Goal: Task Accomplishment & Management: Use online tool/utility

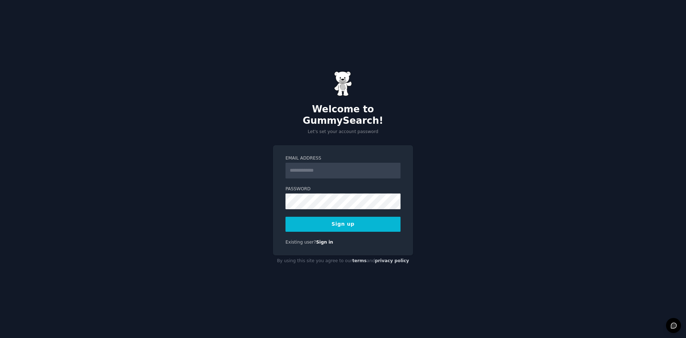
click at [323, 167] on input "Email Address" at bounding box center [343, 171] width 115 height 16
type input "**********"
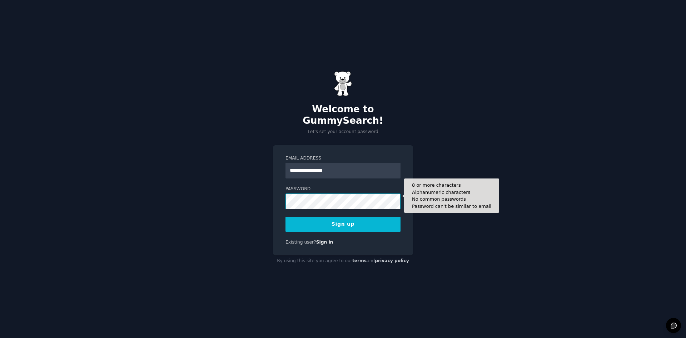
click at [286, 217] on button "Sign up" at bounding box center [343, 224] width 115 height 15
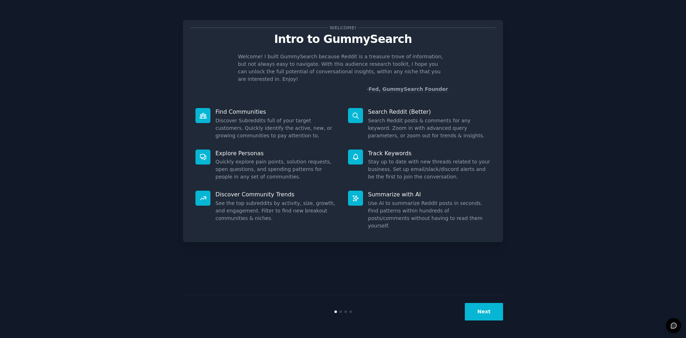
click at [473, 307] on button "Next" at bounding box center [484, 312] width 38 height 18
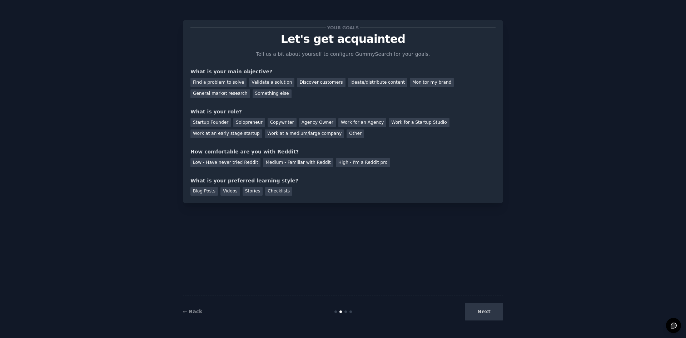
click at [477, 309] on div "Next" at bounding box center [449, 312] width 107 height 18
click at [232, 79] on div "Find a problem to solve" at bounding box center [219, 82] width 56 height 9
click at [238, 124] on div "Solopreneur" at bounding box center [248, 122] width 31 height 9
click at [226, 163] on div "Low - Have never tried Reddit" at bounding box center [226, 162] width 70 height 9
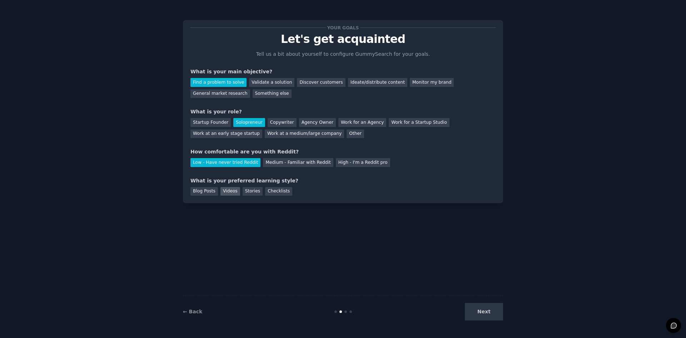
click at [225, 193] on div "Videos" at bounding box center [231, 191] width 20 height 9
click at [472, 307] on button "Next" at bounding box center [484, 312] width 38 height 18
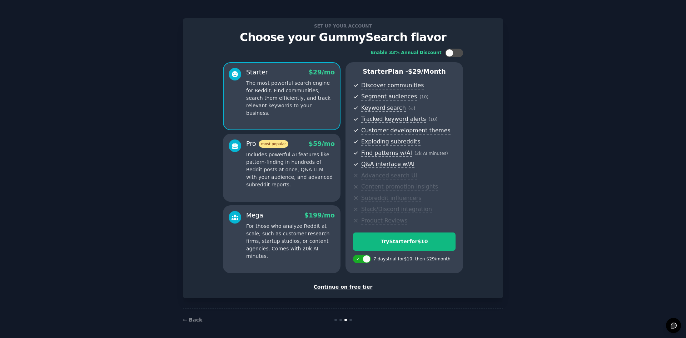
scroll to position [5, 0]
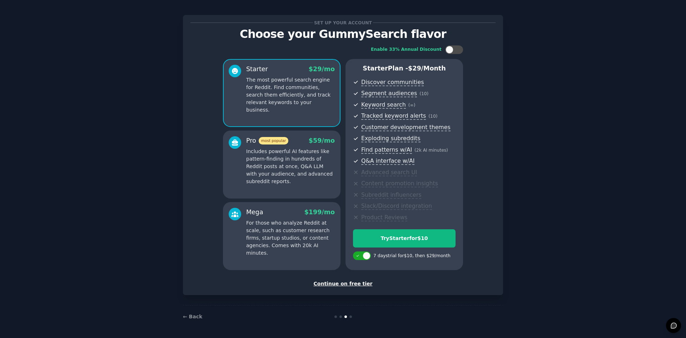
click at [348, 284] on div "Continue on free tier" at bounding box center [343, 284] width 305 height 8
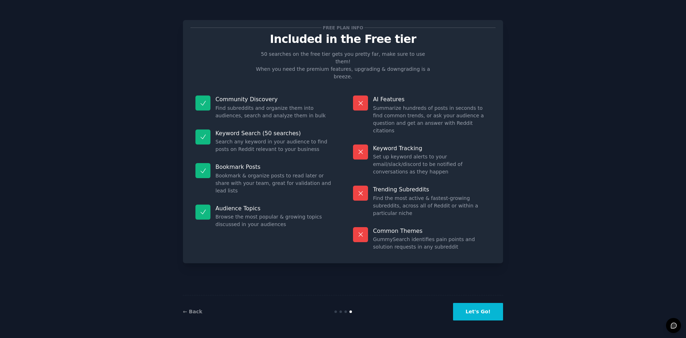
click at [472, 318] on button "Let's Go!" at bounding box center [478, 312] width 50 height 18
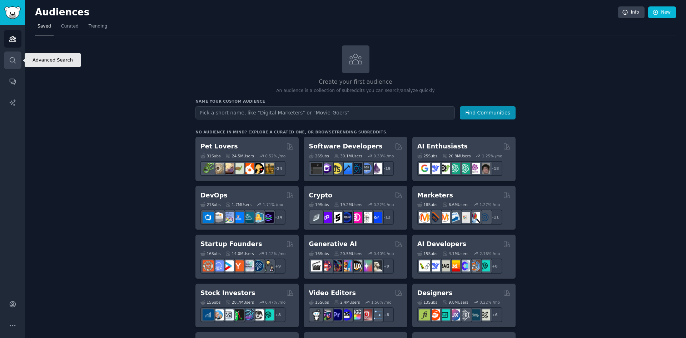
click at [10, 63] on icon "Sidebar" at bounding box center [13, 60] width 8 height 8
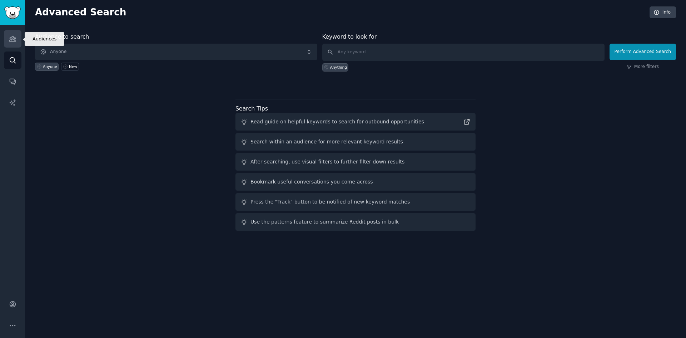
click at [17, 40] on link "Audiences" at bounding box center [13, 39] width 18 height 18
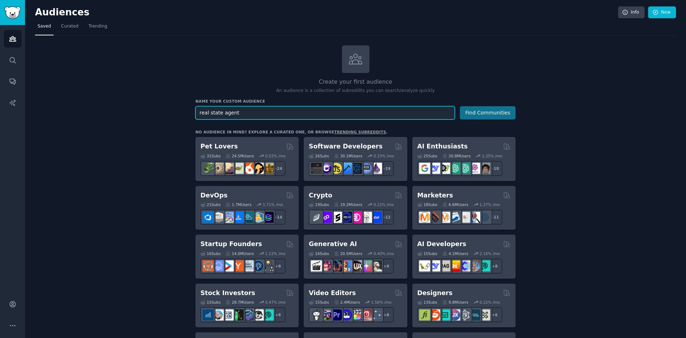
type input "real state agent"
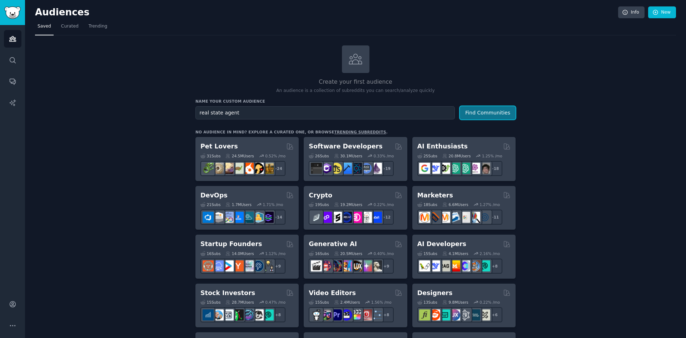
click at [479, 110] on button "Find Communities" at bounding box center [488, 112] width 56 height 13
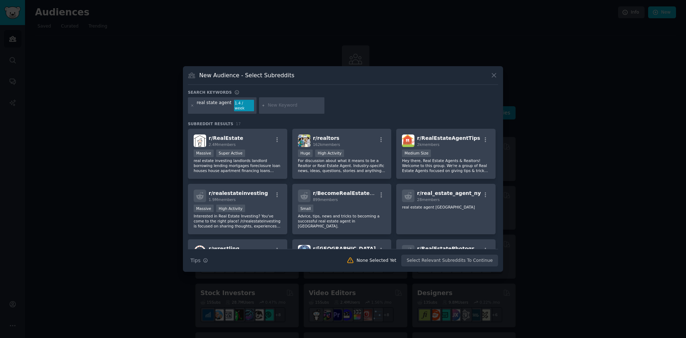
click at [205, 105] on div "real state agent" at bounding box center [214, 105] width 35 height 11
click at [193, 105] on icon at bounding box center [193, 105] width 2 height 2
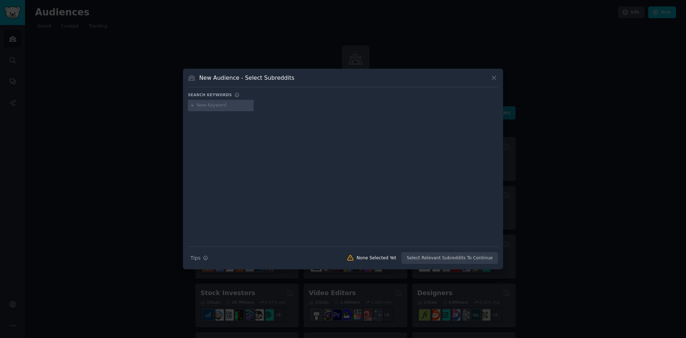
click at [191, 105] on icon at bounding box center [193, 106] width 4 height 4
click at [488, 75] on div "New Audience - Select Subreddits" at bounding box center [343, 81] width 310 height 14
click at [491, 76] on icon at bounding box center [494, 78] width 8 height 8
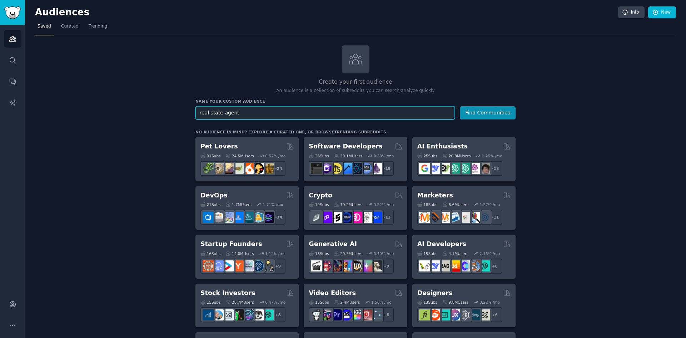
click at [279, 115] on input "real state agent" at bounding box center [325, 112] width 259 height 13
click at [209, 112] on input "real state agent" at bounding box center [325, 112] width 259 height 13
type input "real estate agent"
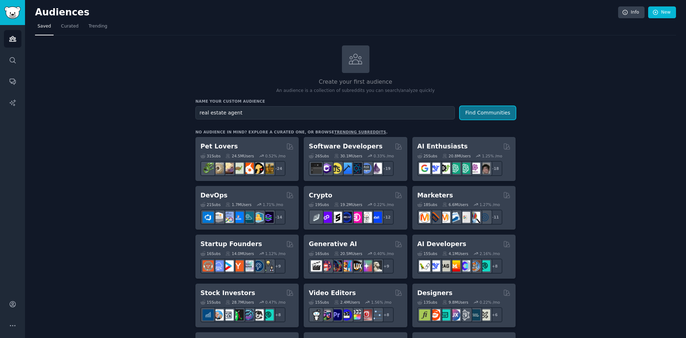
click at [493, 110] on button "Find Communities" at bounding box center [488, 112] width 56 height 13
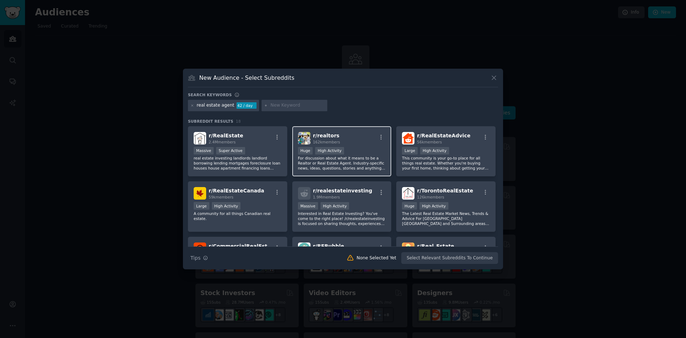
click at [351, 166] on p "For discussion about what it means to be a Realtor or Real Estate Agent. Indust…" at bounding box center [342, 162] width 88 height 15
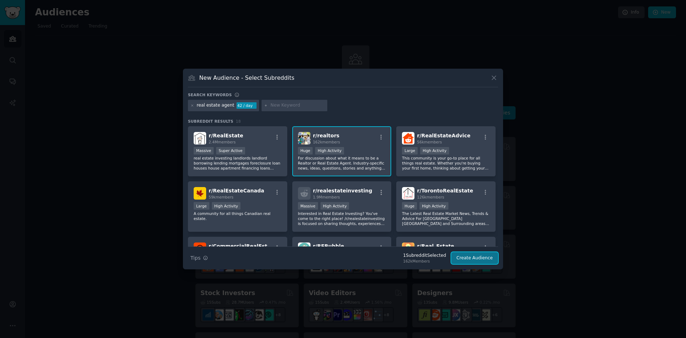
click at [461, 255] on button "Create Audience" at bounding box center [474, 258] width 47 height 12
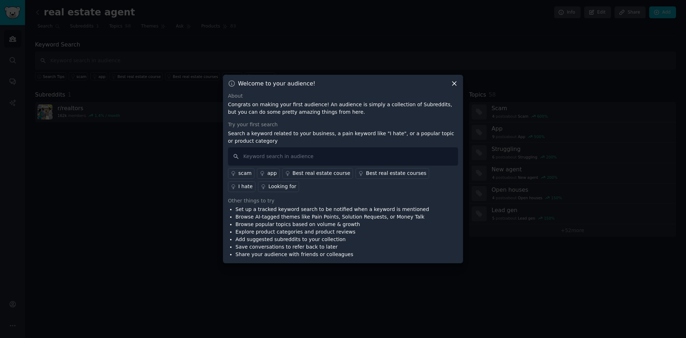
click at [454, 82] on icon at bounding box center [455, 84] width 8 height 8
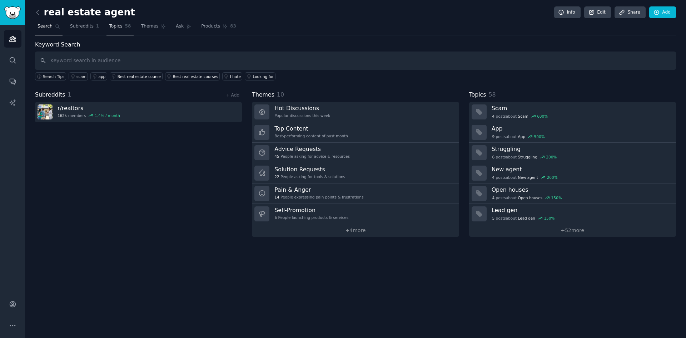
click at [107, 26] on link "Topics 58" at bounding box center [120, 28] width 27 height 15
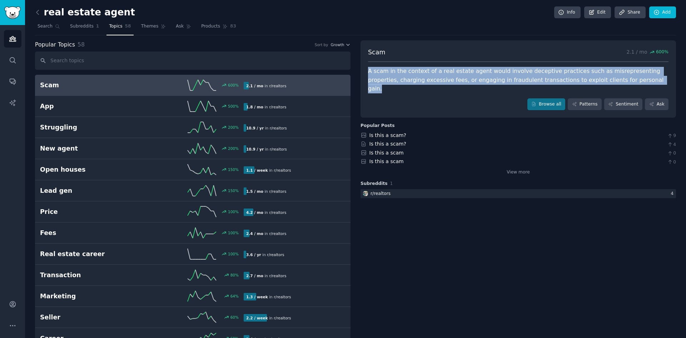
drag, startPoint x: 614, startPoint y: 78, endPoint x: 368, endPoint y: 69, distance: 245.7
click at [368, 69] on div "A scam in the context of a real estate agent would involve deceptive practices …" at bounding box center [518, 80] width 301 height 26
copy div "A scam in the context of a real estate agent would involve deceptive practices …"
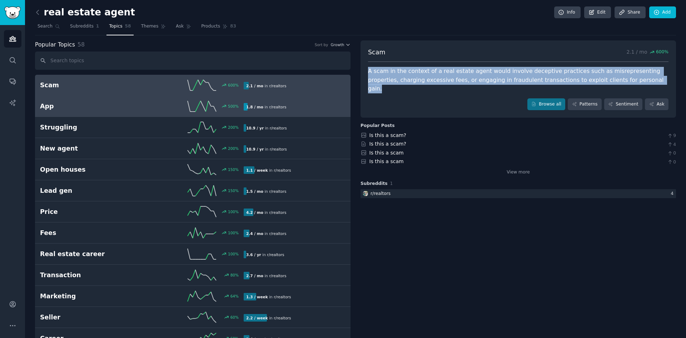
click at [92, 109] on h2 "App" at bounding box center [91, 106] width 102 height 9
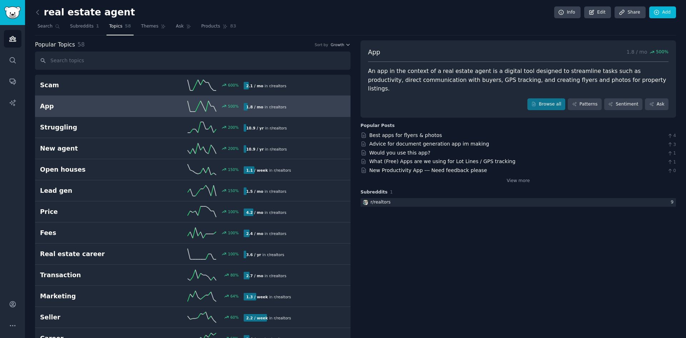
click at [397, 71] on div "An app in the context of a real estate agent is a digital tool designed to stre…" at bounding box center [518, 80] width 301 height 26
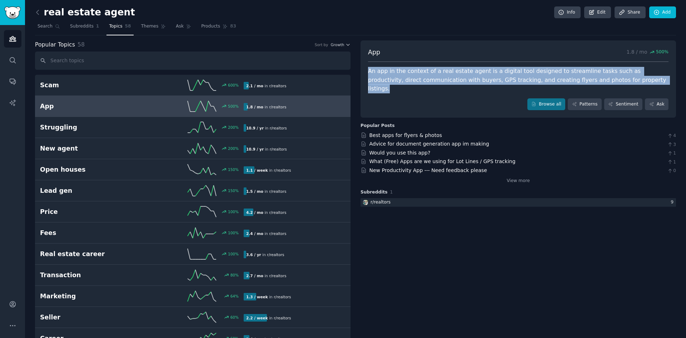
click at [397, 71] on div "An app in the context of a real estate agent is a digital tool designed to stre…" at bounding box center [518, 80] width 301 height 26
copy div "An app in the context of a real estate agent is a digital tool designed to stre…"
click at [396, 141] on link "Advice for document generation app im making" at bounding box center [430, 144] width 120 height 6
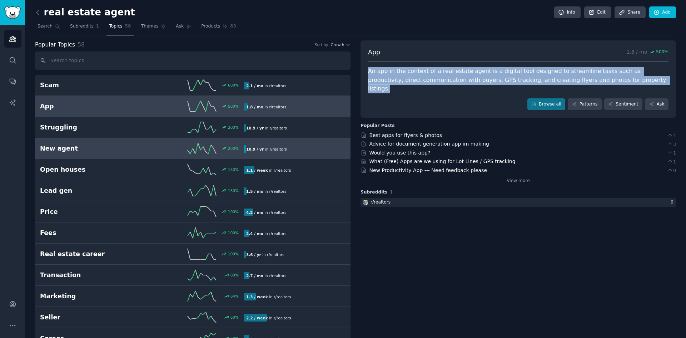
click at [111, 145] on h2 "New agent" at bounding box center [91, 148] width 102 height 9
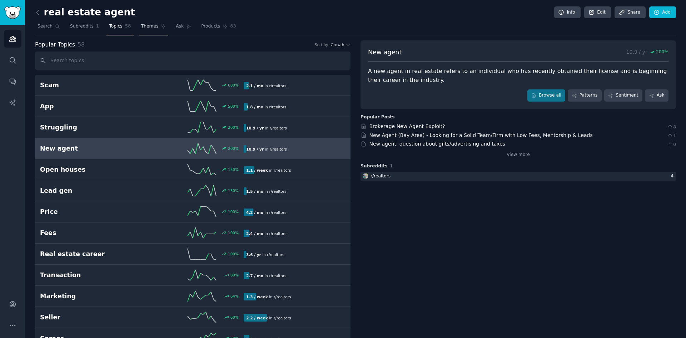
click at [147, 28] on span "Themes" at bounding box center [150, 26] width 18 height 6
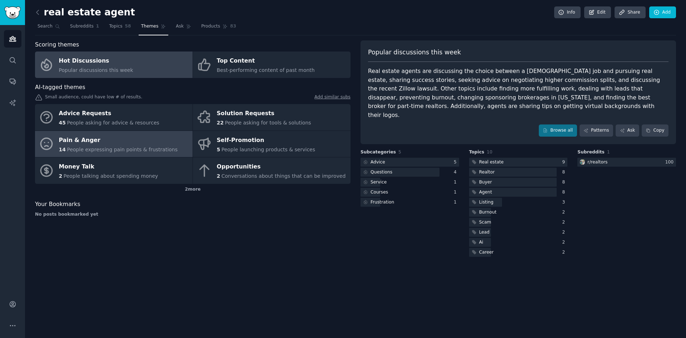
click at [111, 149] on span "People expressing pain points & frustrations" at bounding box center [122, 150] width 111 height 6
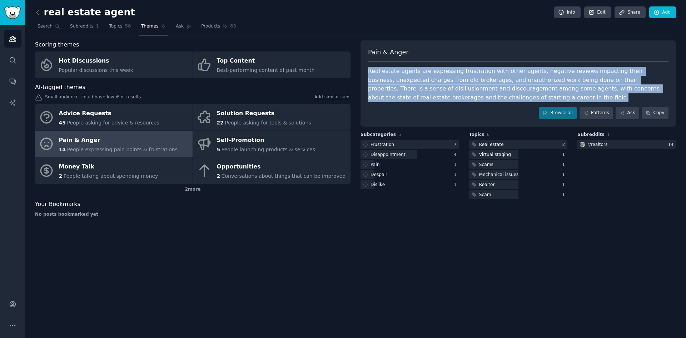
drag, startPoint x: 458, startPoint y: 100, endPoint x: 367, endPoint y: 72, distance: 95.2
click at [367, 72] on div "Pain & Anger Real estate agents are expressing frustration with other agents, n…" at bounding box center [519, 83] width 316 height 86
copy div "Real estate agents are expressing frustration with other agents, negative revie…"
click at [597, 117] on link "Patterns" at bounding box center [597, 113] width 34 height 12
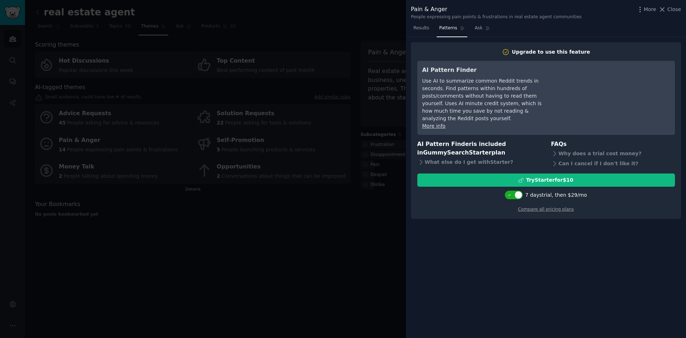
drag, startPoint x: 349, startPoint y: 232, endPoint x: 564, endPoint y: 91, distance: 257.0
click at [349, 231] on div at bounding box center [343, 169] width 686 height 338
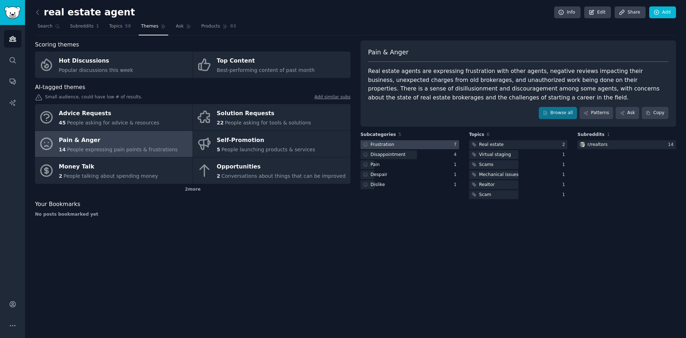
click at [384, 143] on div "Frustration" at bounding box center [383, 145] width 24 height 6
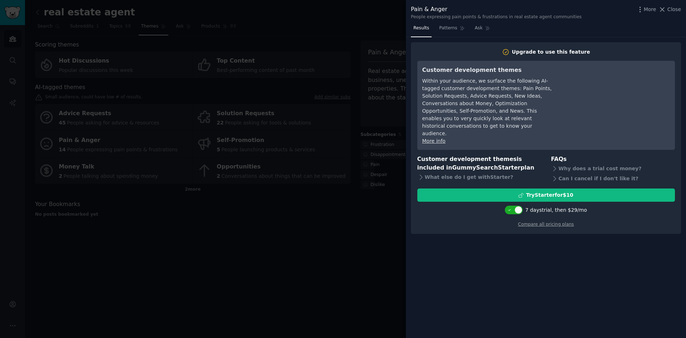
click at [361, 237] on div at bounding box center [343, 169] width 686 height 338
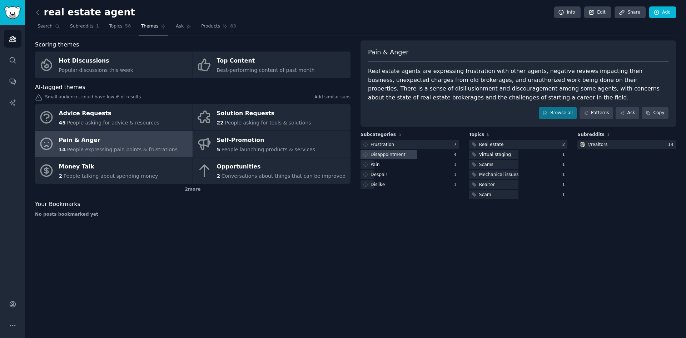
click at [379, 157] on div "Disappointment" at bounding box center [388, 155] width 35 height 6
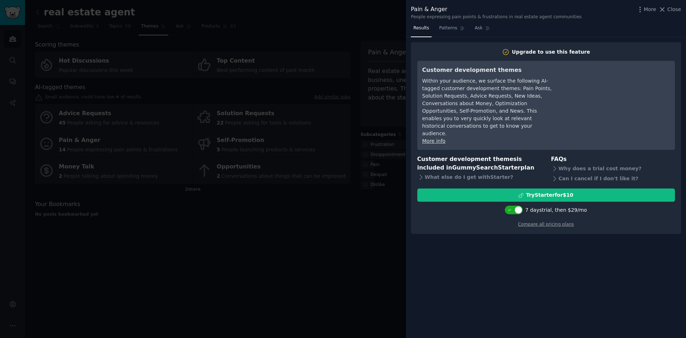
click at [350, 229] on div at bounding box center [343, 169] width 686 height 338
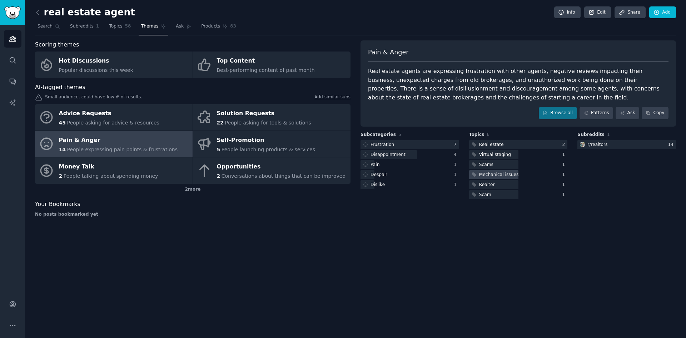
click at [510, 177] on div "Mechanical issues" at bounding box center [499, 175] width 40 height 6
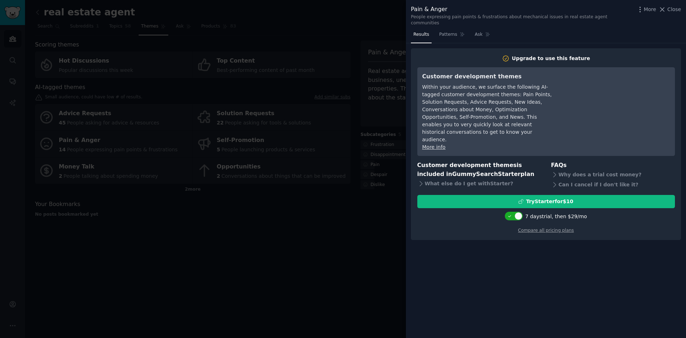
click at [372, 238] on div at bounding box center [343, 169] width 686 height 338
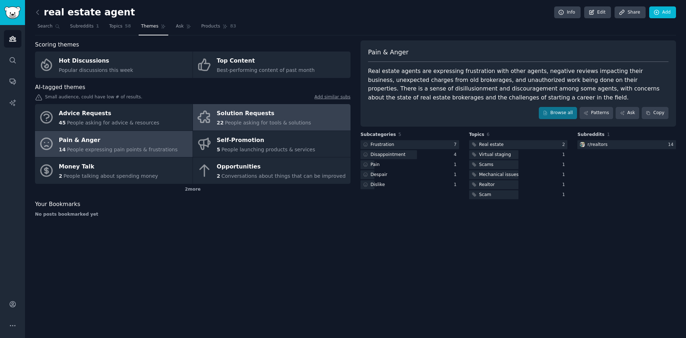
click at [301, 119] on link "Solution Requests 22 People asking for tools & solutions" at bounding box center [272, 117] width 158 height 26
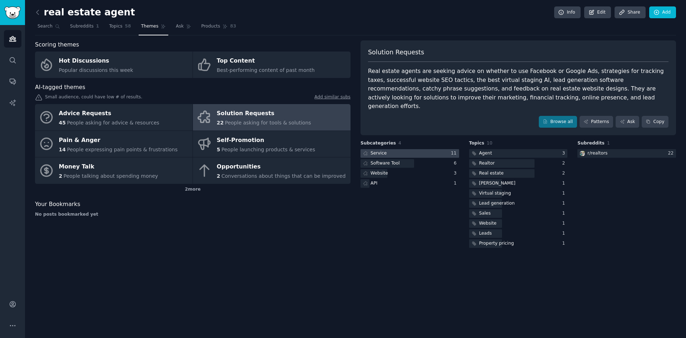
click at [386, 149] on div at bounding box center [410, 153] width 99 height 9
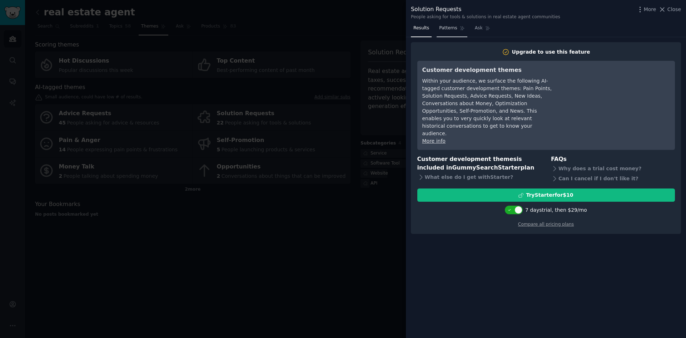
click at [443, 30] on span "Patterns" at bounding box center [448, 28] width 18 height 6
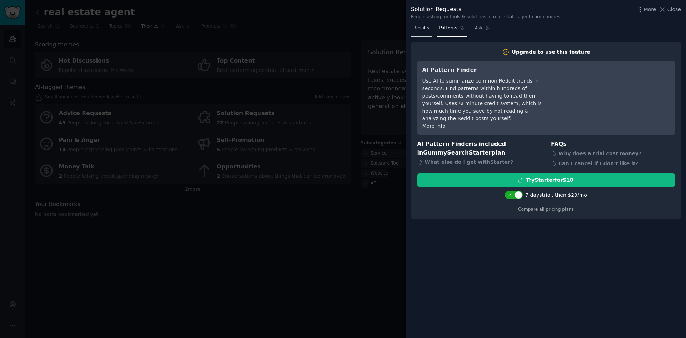
click at [416, 31] on span "Results" at bounding box center [422, 28] width 16 height 6
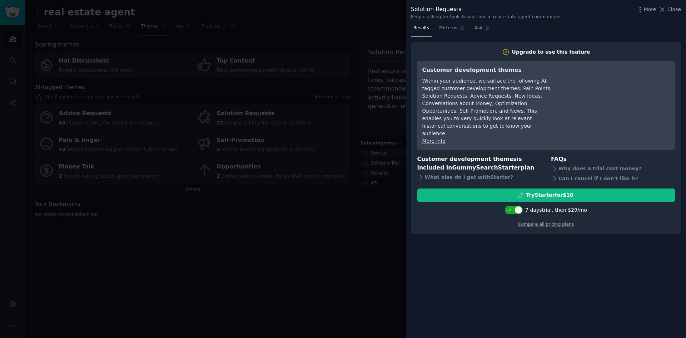
click at [366, 218] on div at bounding box center [343, 169] width 686 height 338
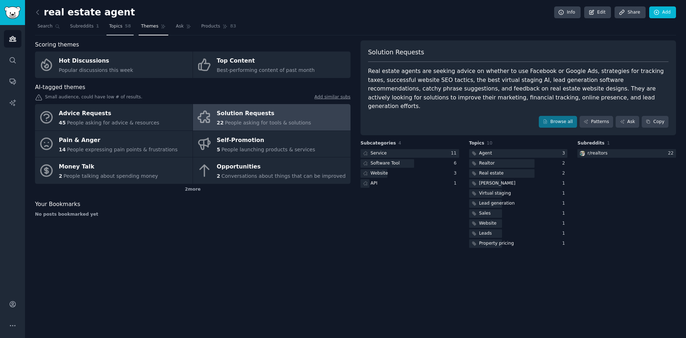
click at [109, 32] on link "Topics 58" at bounding box center [120, 28] width 27 height 15
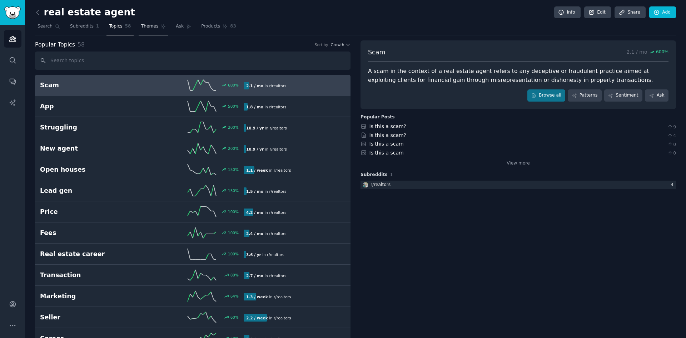
click at [139, 32] on link "Themes" at bounding box center [154, 28] width 30 height 15
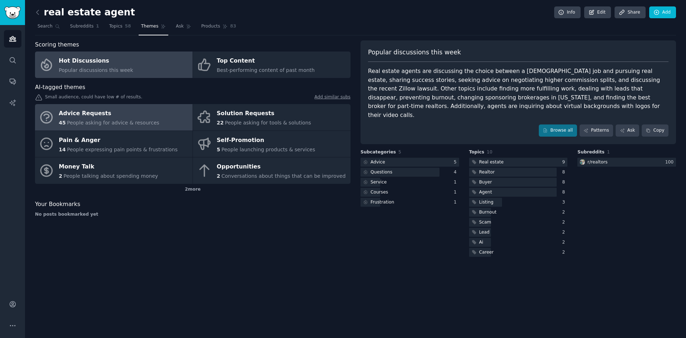
click at [103, 119] on div "45 People asking for advice & resources" at bounding box center [109, 123] width 100 height 8
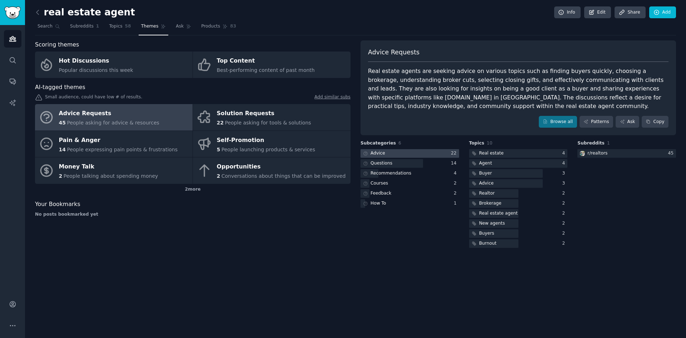
click at [403, 156] on div at bounding box center [410, 153] width 99 height 9
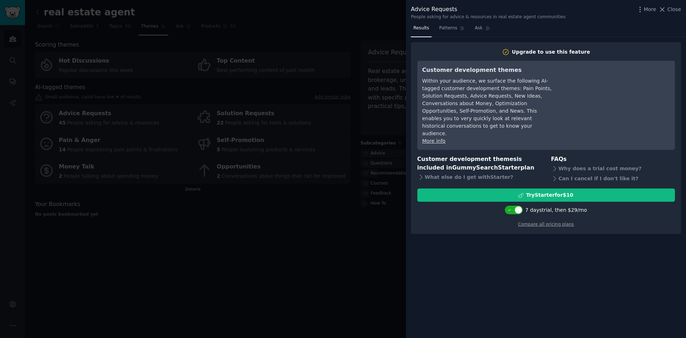
click at [310, 251] on div at bounding box center [343, 169] width 686 height 338
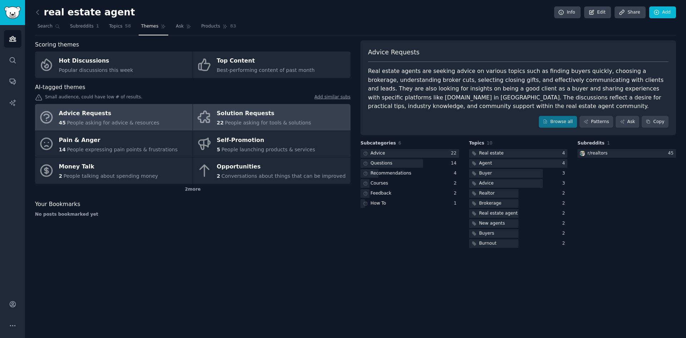
click at [277, 119] on div "22 People asking for tools & solutions" at bounding box center [264, 123] width 94 height 8
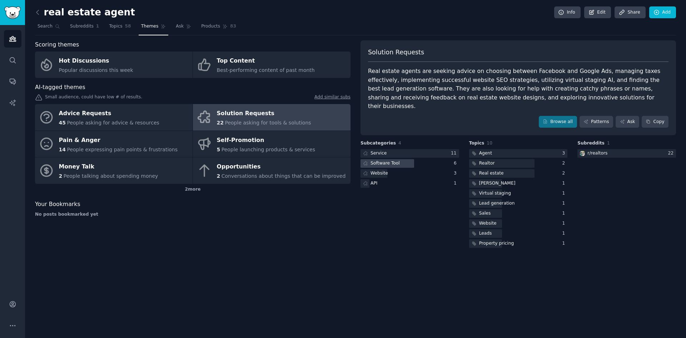
click at [403, 159] on div at bounding box center [388, 163] width 54 height 9
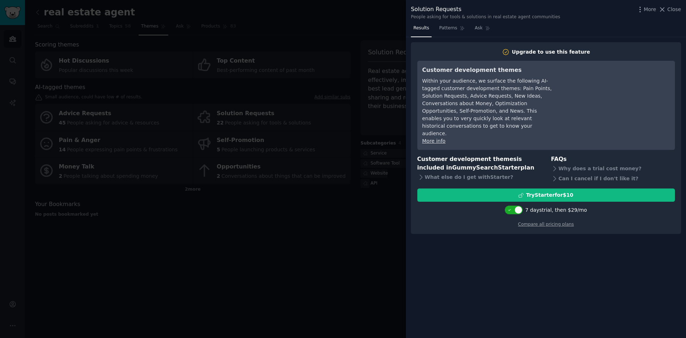
click at [377, 227] on div at bounding box center [343, 169] width 686 height 338
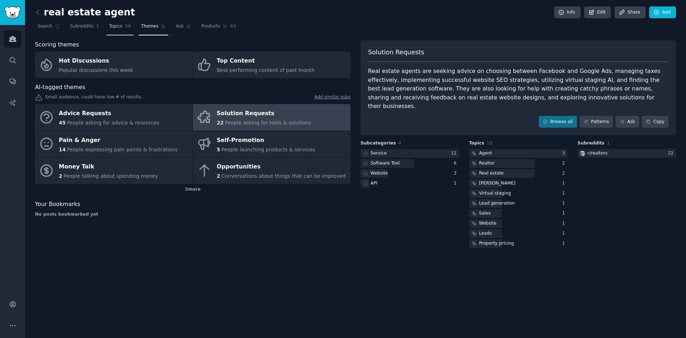
click at [118, 29] on link "Topics 58" at bounding box center [120, 28] width 27 height 15
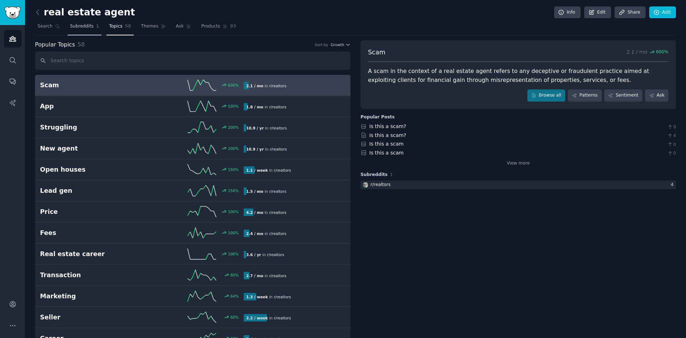
click at [86, 30] on link "Subreddits 1" at bounding box center [85, 28] width 34 height 15
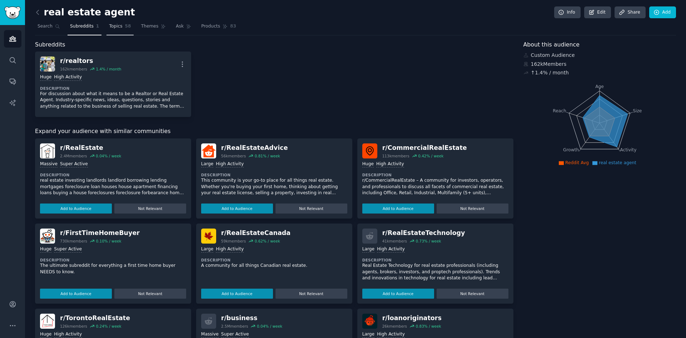
click at [109, 28] on span "Topics" at bounding box center [115, 26] width 13 height 6
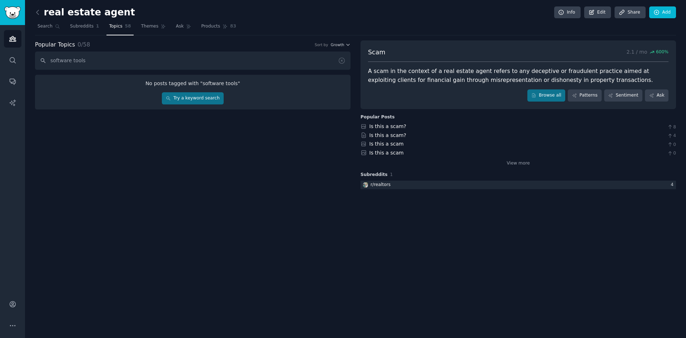
click at [148, 65] on input "software tools" at bounding box center [193, 60] width 316 height 18
drag, startPoint x: 71, startPoint y: 60, endPoint x: 44, endPoint y: 61, distance: 27.2
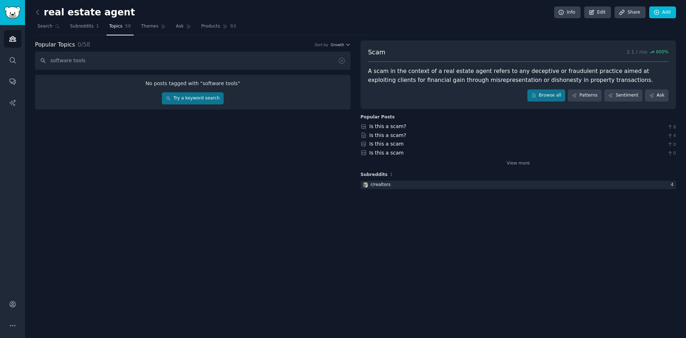
click at [44, 61] on input "software tools" at bounding box center [193, 60] width 316 height 18
type input "tools"
click at [213, 140] on div "Popular Topics 0 / 58 Sort by Growth tools No posts tagged with " tools " Try a…" at bounding box center [193, 115] width 316 height 150
click at [121, 65] on input "tools" at bounding box center [193, 60] width 316 height 18
click at [116, 63] on input "tools" at bounding box center [193, 60] width 316 height 18
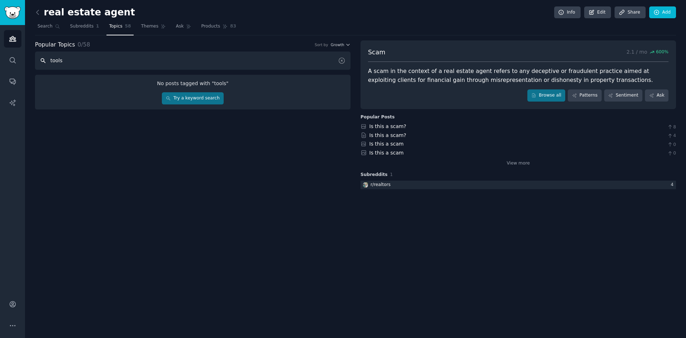
click at [116, 63] on input "tools" at bounding box center [193, 60] width 316 height 18
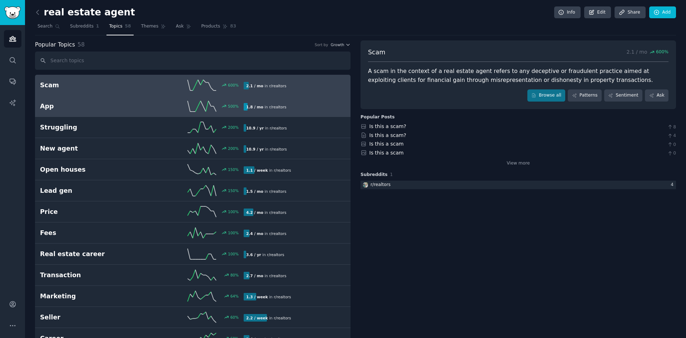
click at [71, 104] on h2 "App" at bounding box center [91, 106] width 102 height 9
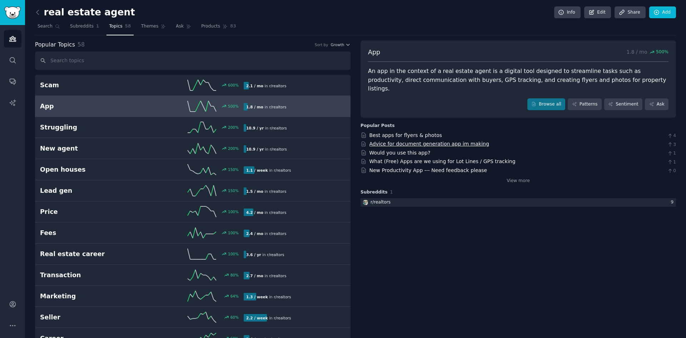
click at [423, 141] on link "Advice for document generation app im making" at bounding box center [430, 144] width 120 height 6
click at [523, 178] on link "View more" at bounding box center [518, 181] width 23 height 6
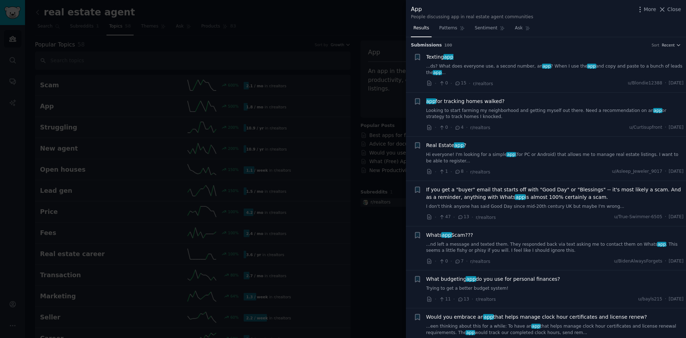
click at [545, 152] on link "Hi everyone! I'm looking for a simple app (for PC or Android) that allows me to…" at bounding box center [555, 158] width 258 height 13
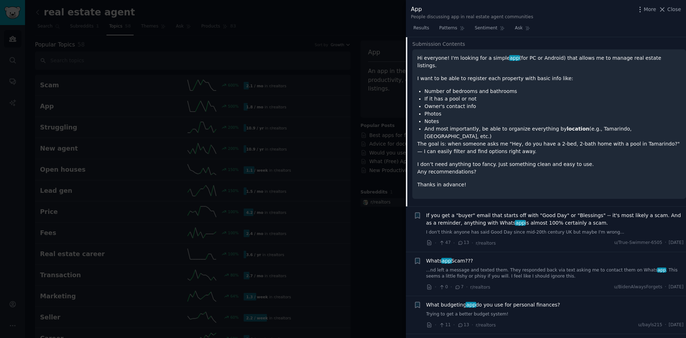
scroll to position [165, 0]
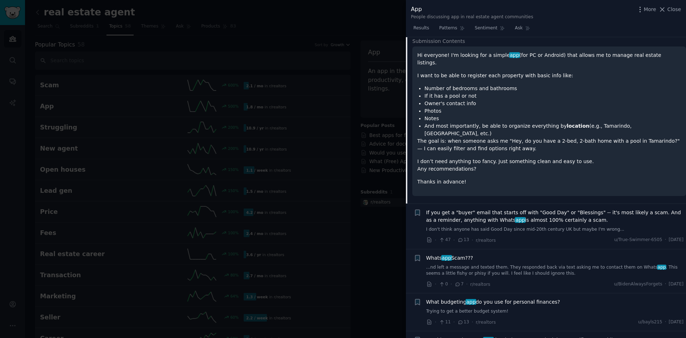
click at [453, 158] on p "I don’t need anything too fancy. Just something clean and easy to use. Any reco…" at bounding box center [549, 165] width 264 height 15
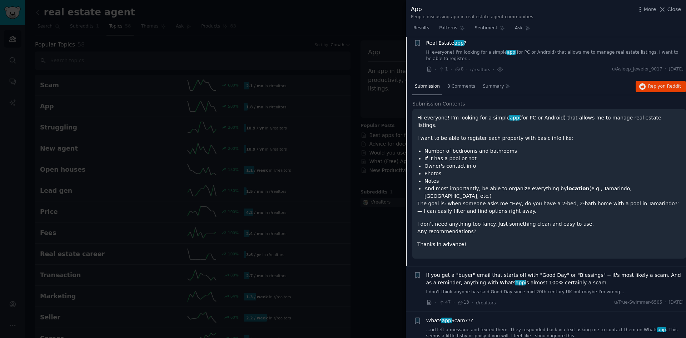
scroll to position [93, 0]
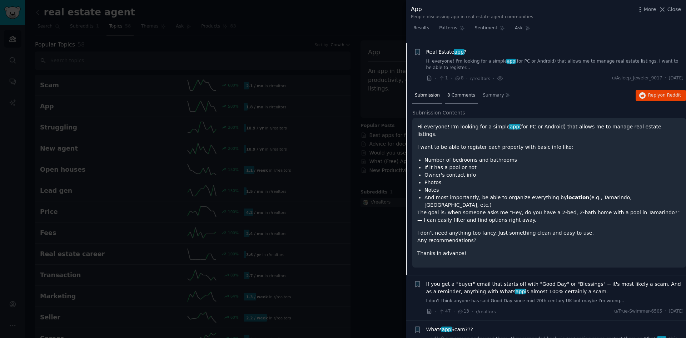
click at [450, 92] on span "8 Comments" at bounding box center [462, 95] width 28 height 6
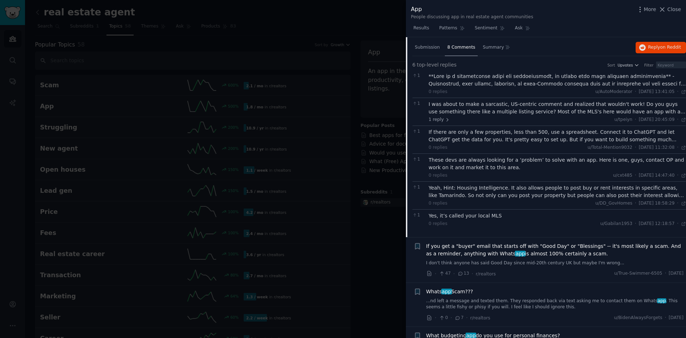
scroll to position [129, 0]
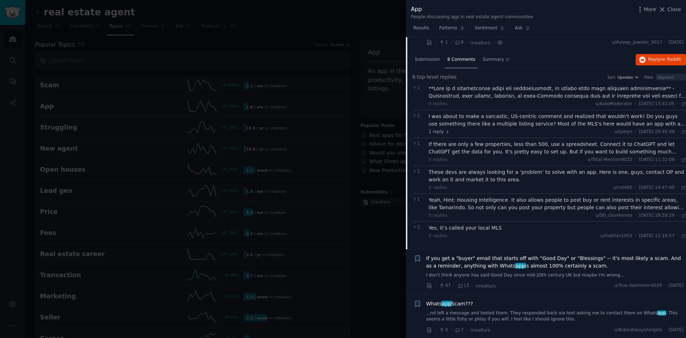
click at [392, 33] on div at bounding box center [343, 169] width 686 height 338
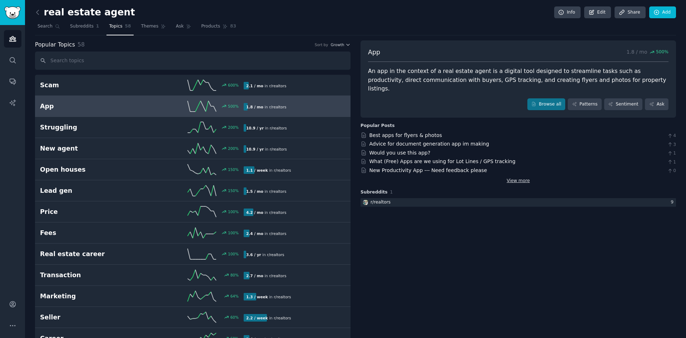
click at [517, 178] on link "View more" at bounding box center [518, 181] width 23 height 6
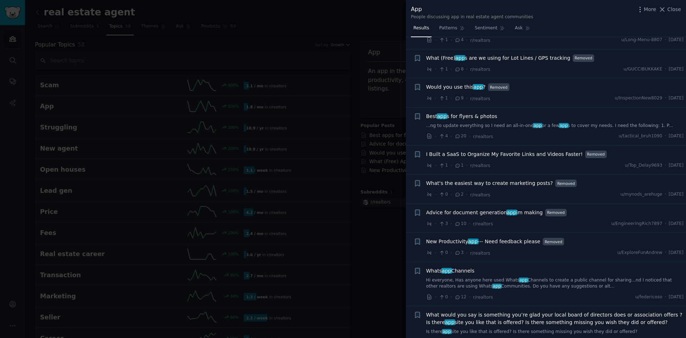
scroll to position [429, 0]
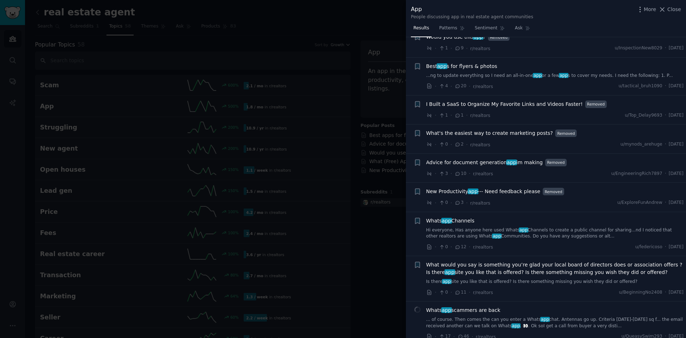
drag, startPoint x: 356, startPoint y: 272, endPoint x: 358, endPoint y: 269, distance: 3.9
click at [357, 272] on div at bounding box center [343, 169] width 686 height 338
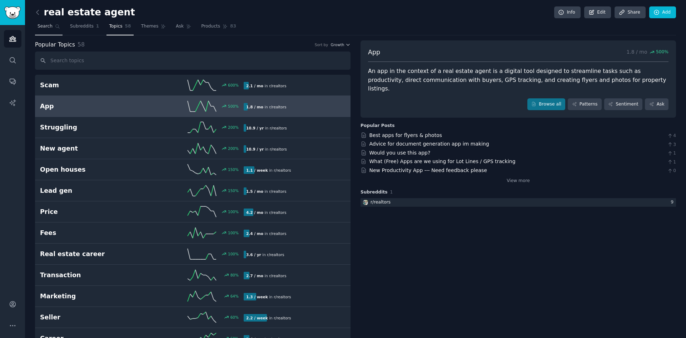
click at [40, 31] on link "Search" at bounding box center [49, 28] width 28 height 15
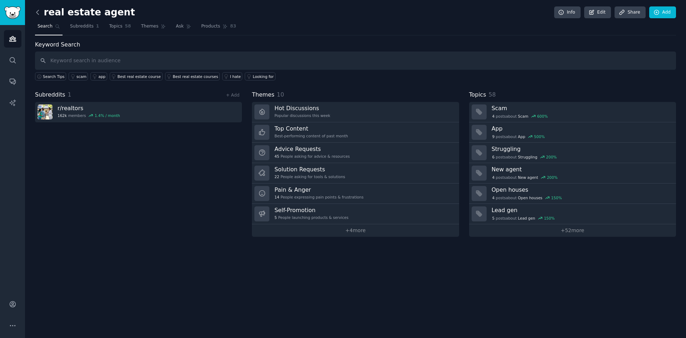
click at [38, 14] on icon at bounding box center [37, 12] width 2 height 4
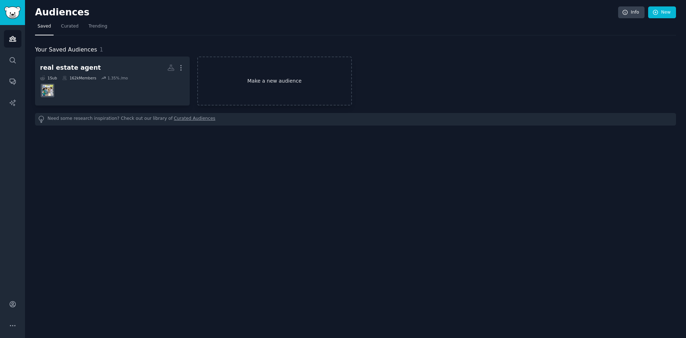
click at [293, 80] on link "Make a new audience" at bounding box center [274, 80] width 155 height 49
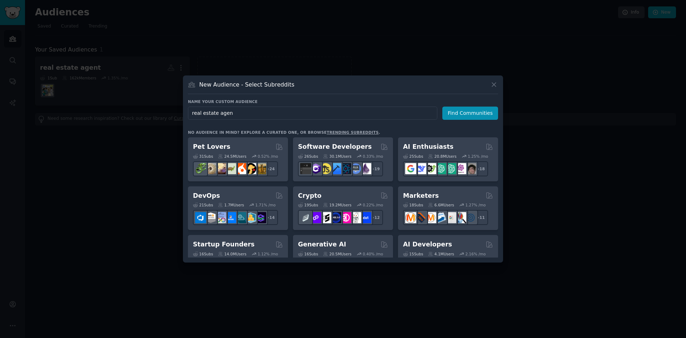
type input "real estate agent"
click button "Find Communities" at bounding box center [471, 113] width 56 height 13
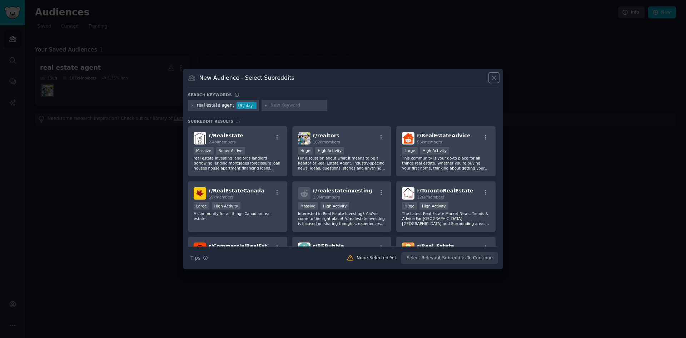
click at [492, 76] on icon at bounding box center [494, 78] width 8 height 8
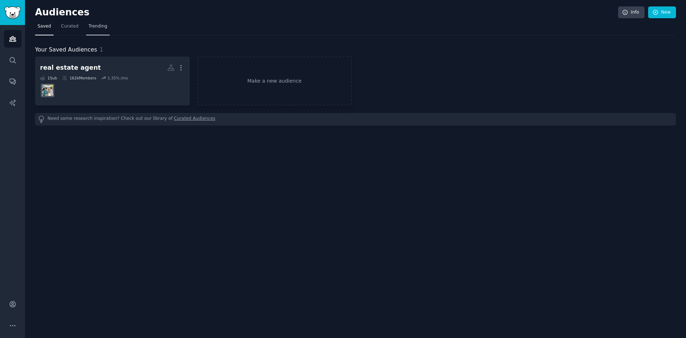
click at [89, 30] on link "Trending" at bounding box center [98, 28] width 24 height 15
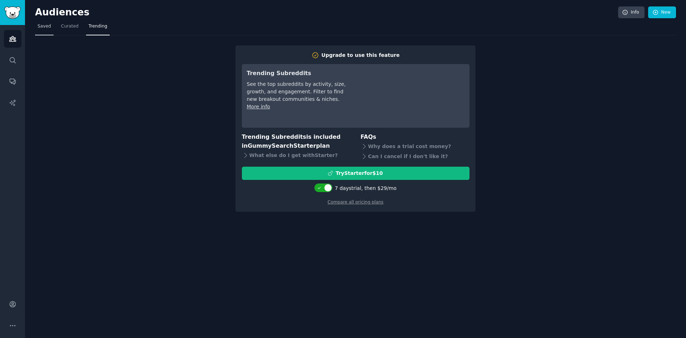
click at [45, 27] on span "Saved" at bounding box center [45, 26] width 14 height 6
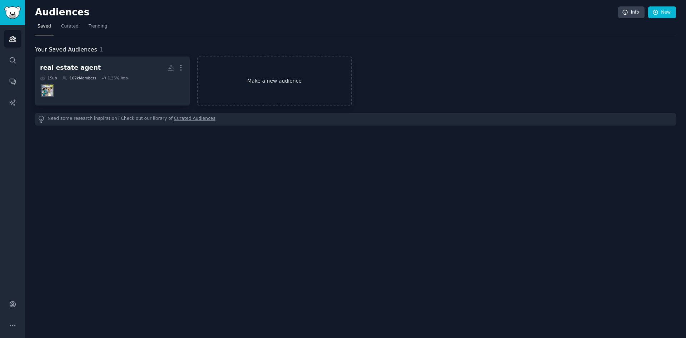
click at [285, 83] on link "Make a new audience" at bounding box center [274, 80] width 155 height 49
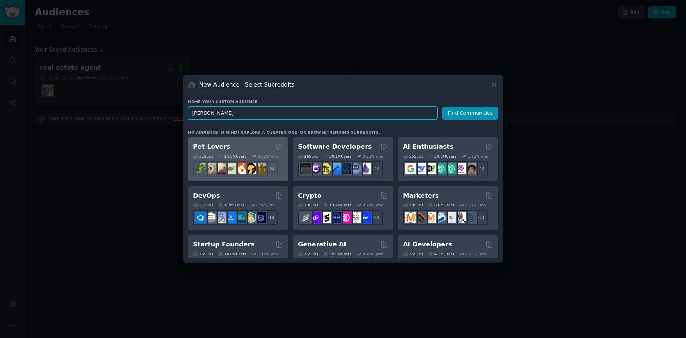
type input "tyre change"
click button "Find Communities" at bounding box center [471, 113] width 56 height 13
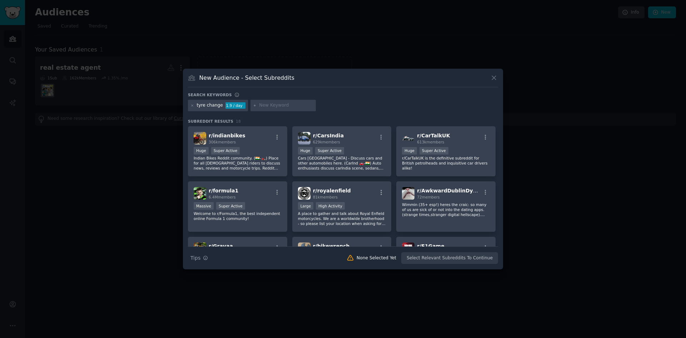
click at [151, 217] on div at bounding box center [343, 169] width 686 height 338
